Goal: Information Seeking & Learning: Find specific fact

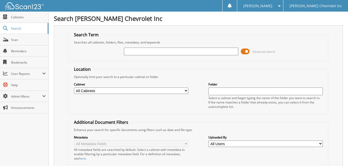
click at [143, 51] on input "text" at bounding box center [181, 52] width 114 height 8
type input "shiao chu"
click at [144, 53] on input "[PERSON_NAME]" at bounding box center [181, 52] width 114 height 8
type input "[PERSON_NAME] [PERSON_NAME]"
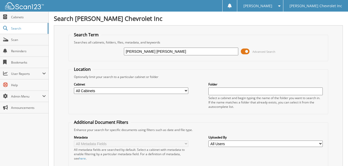
drag, startPoint x: 166, startPoint y: 52, endPoint x: 0, endPoint y: 42, distance: 165.8
click at [64, 56] on div "Search Term Searches all cabinets, folders, files, metadata, and keywords shiao…" at bounding box center [198, 126] width 289 height 202
type input "[PERSON_NAME]"
